Goal: Complete application form

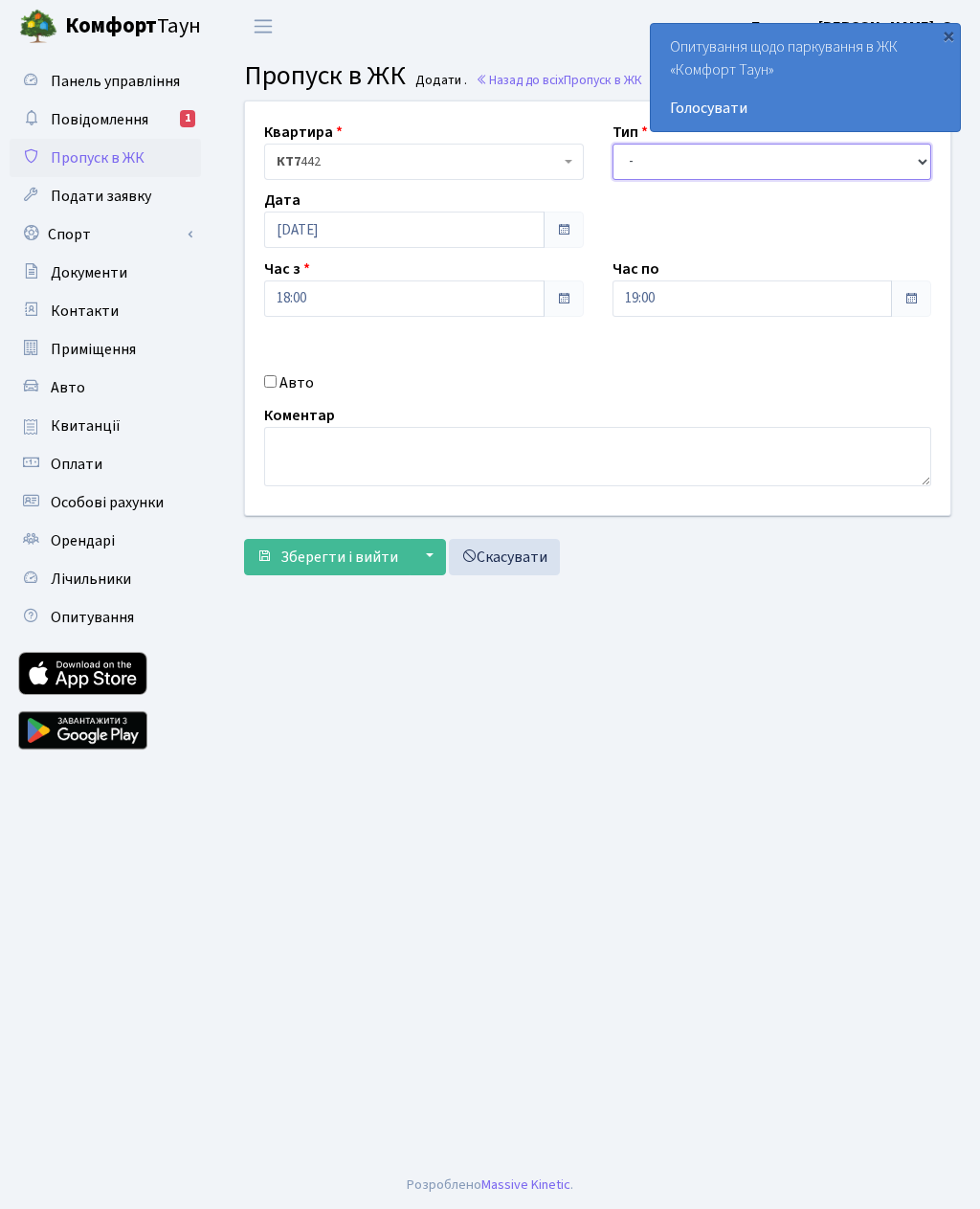
click at [796, 161] on select "- Доставка Таксі Гості Сервіс" at bounding box center [773, 162] width 319 height 37
select select "3"
click at [757, 289] on input "19:00" at bounding box center [753, 299] width 281 height 37
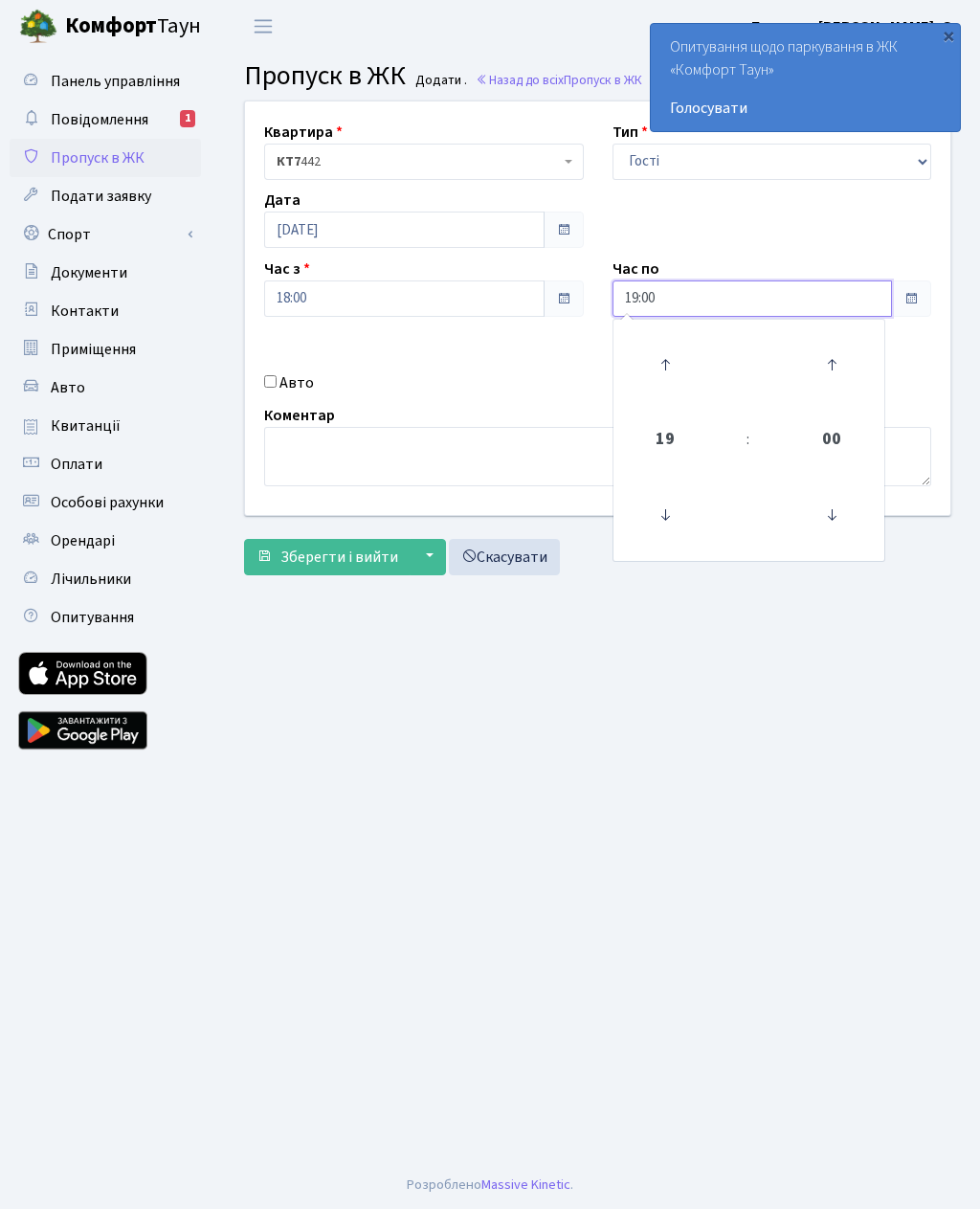
click at [671, 360] on icon at bounding box center [666, 365] width 52 height 52
click at [673, 373] on icon at bounding box center [666, 365] width 52 height 52
click at [683, 367] on icon at bounding box center [666, 365] width 52 height 52
click at [675, 367] on icon at bounding box center [666, 365] width 52 height 52
click at [677, 365] on icon at bounding box center [666, 365] width 52 height 52
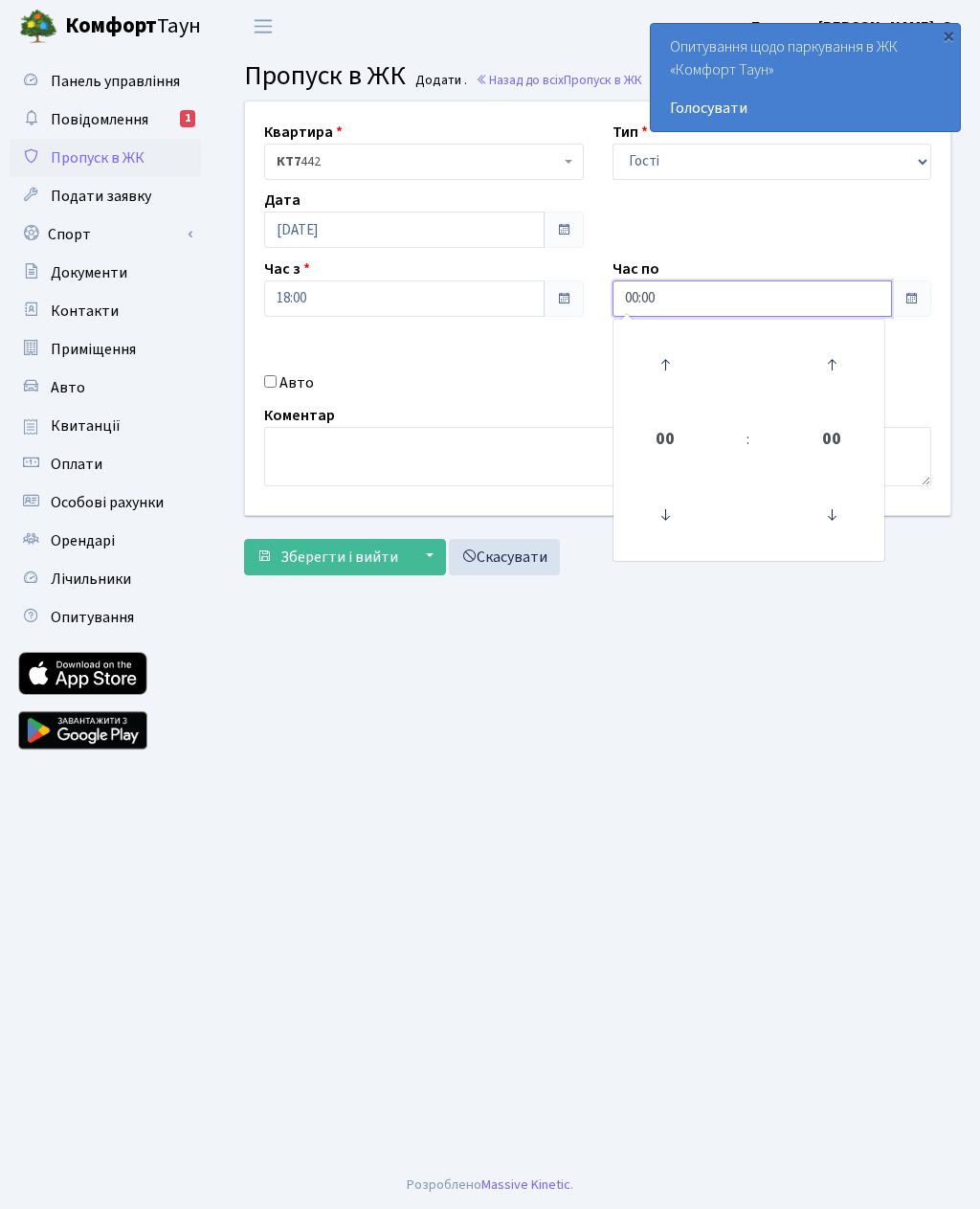
click at [665, 531] on icon at bounding box center [666, 515] width 52 height 52
type input "23:00"
click at [277, 383] on input "Авто" at bounding box center [270, 381] width 13 height 13
checkbox input "true"
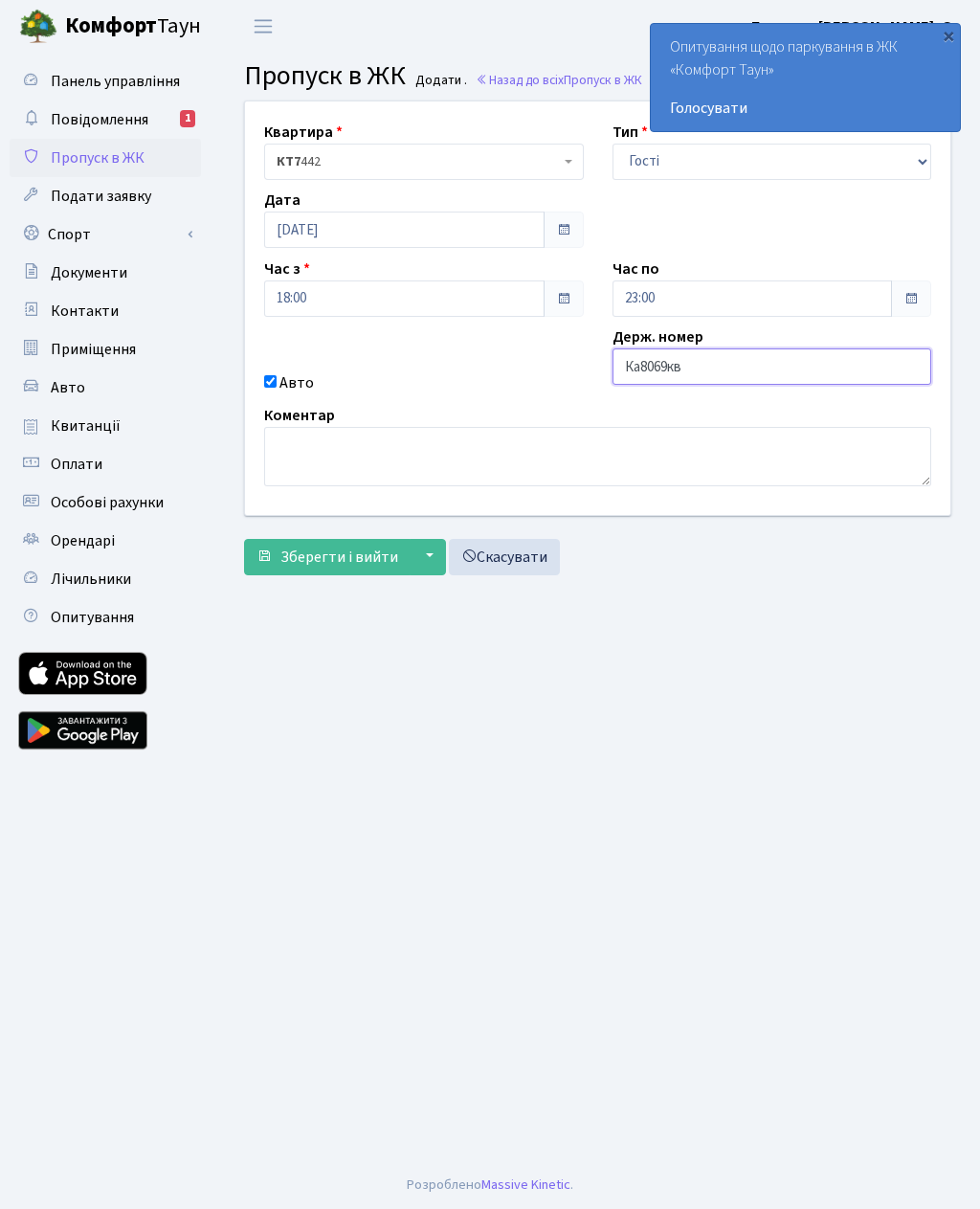
type input "Ка8069кв"
click at [393, 554] on span "Зберегти і вийти" at bounding box center [339, 556] width 118 height 21
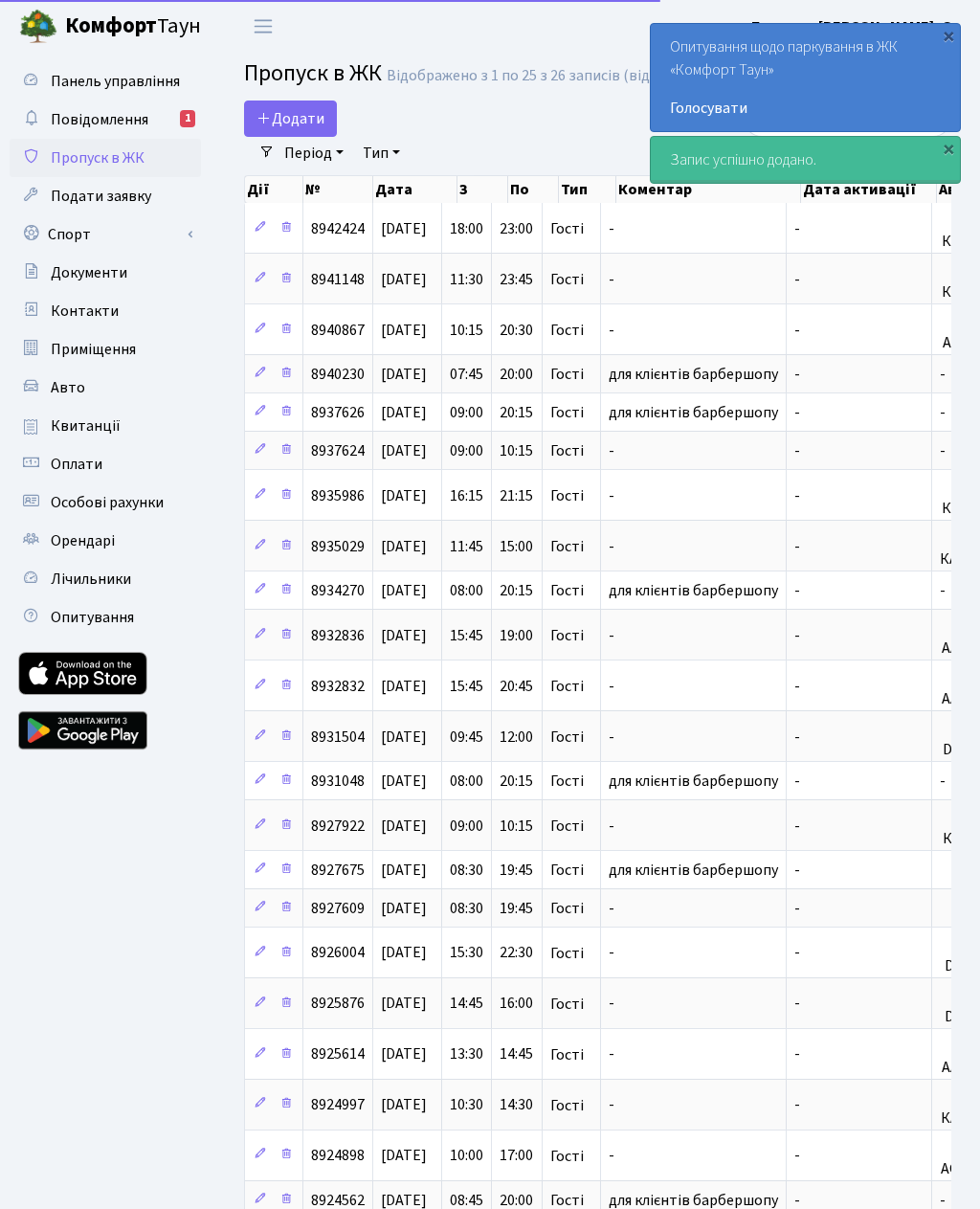
select select "25"
click at [365, 1] on header "[PERSON_NAME] Блєдних В. О. Мій обліковий запис Вийти" at bounding box center [490, 26] width 980 height 53
